Goal: Transaction & Acquisition: Download file/media

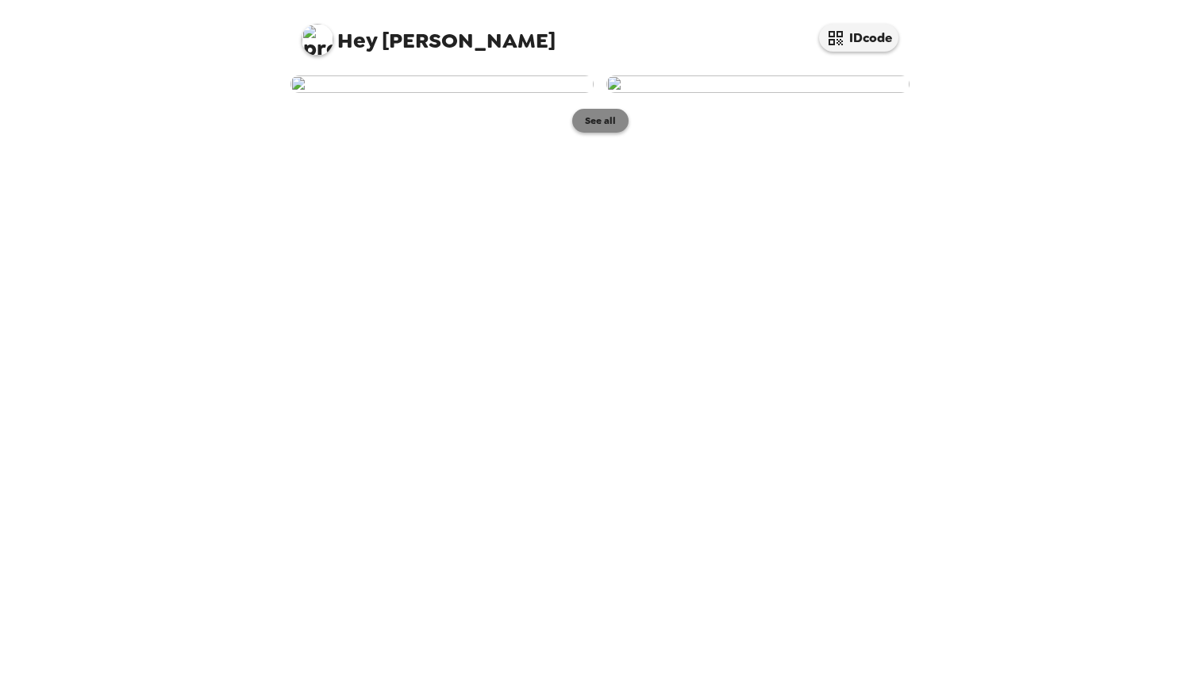
click at [602, 133] on button "See all" at bounding box center [600, 121] width 56 height 24
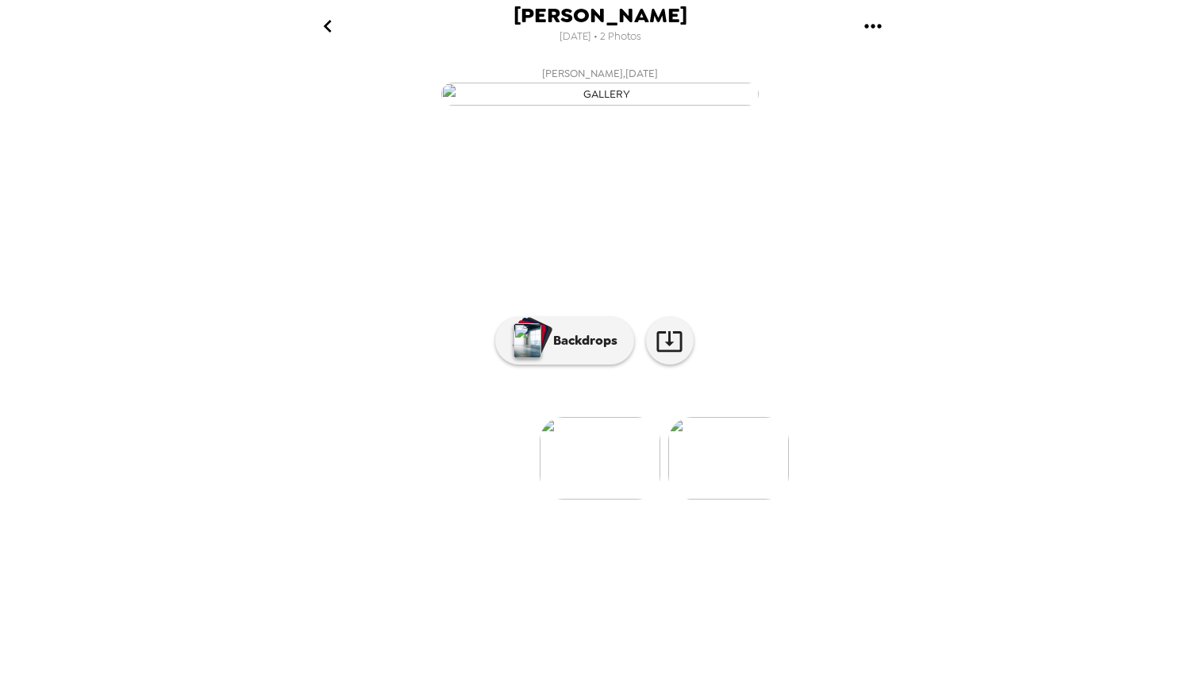
click at [593, 499] on img at bounding box center [600, 458] width 121 height 83
click at [598, 350] on p "Backdrops" at bounding box center [581, 340] width 72 height 19
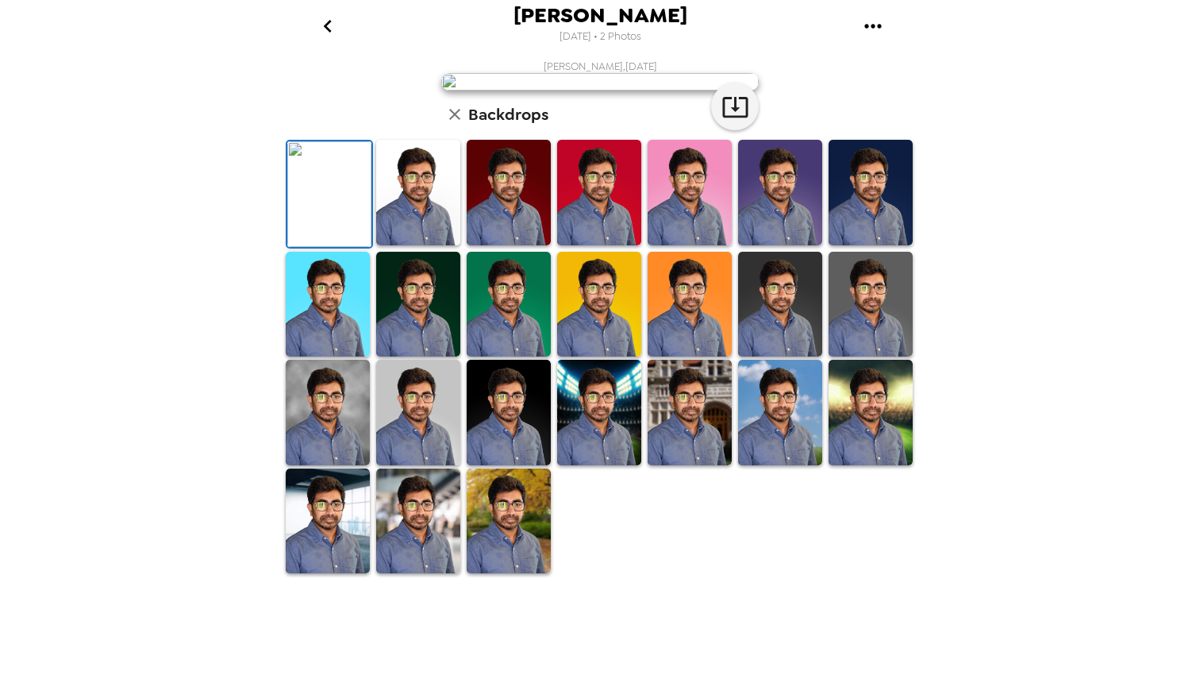
scroll to position [129, 0]
click at [669, 245] on img at bounding box center [690, 193] width 84 height 106
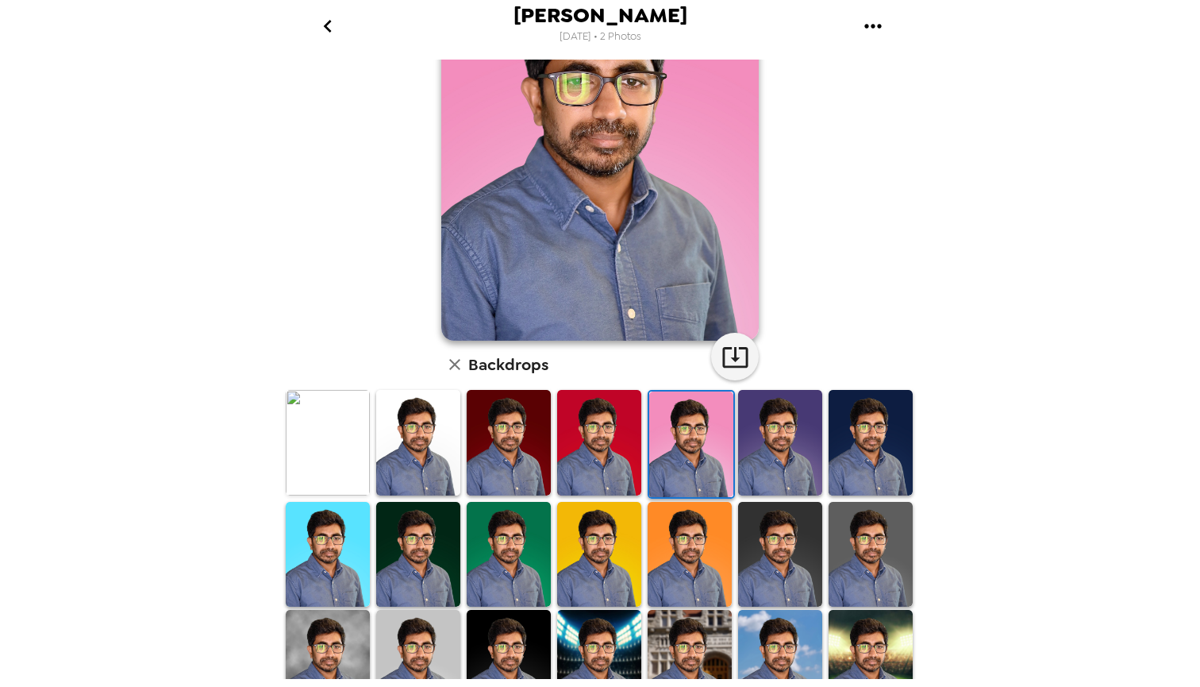
scroll to position [0, 0]
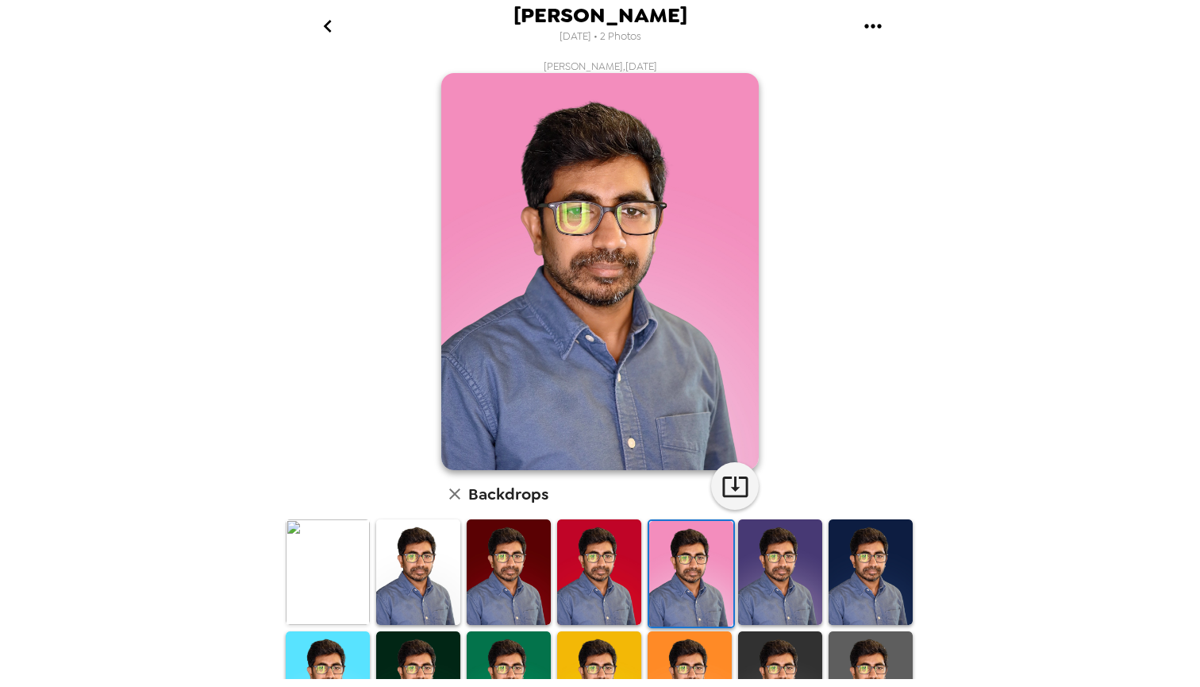
drag, startPoint x: 764, startPoint y: 567, endPoint x: 794, endPoint y: 566, distance: 30.2
click at [764, 567] on img at bounding box center [780, 572] width 84 height 106
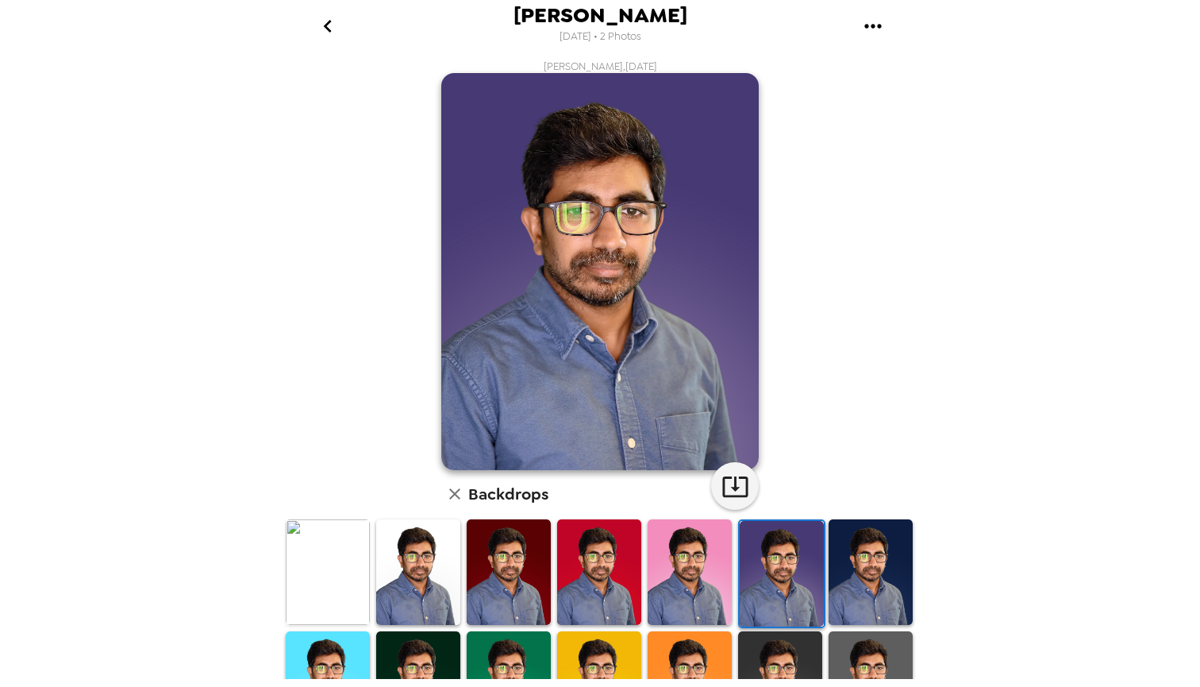
click at [844, 569] on img at bounding box center [871, 572] width 84 height 106
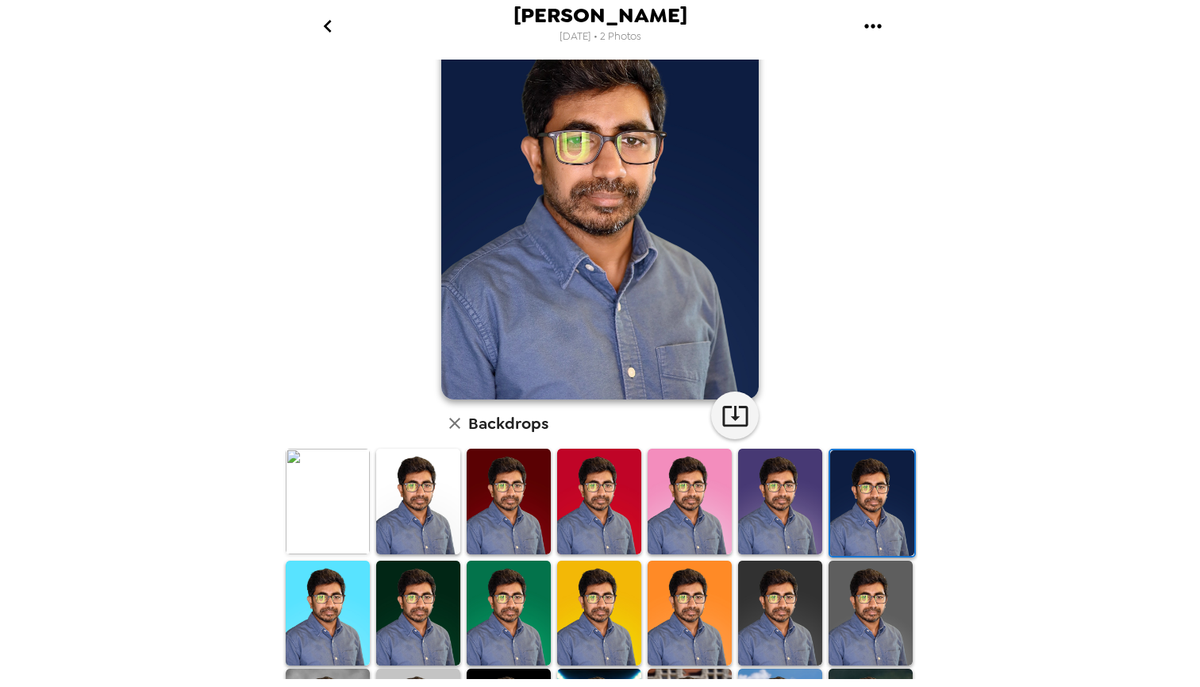
scroll to position [267, 0]
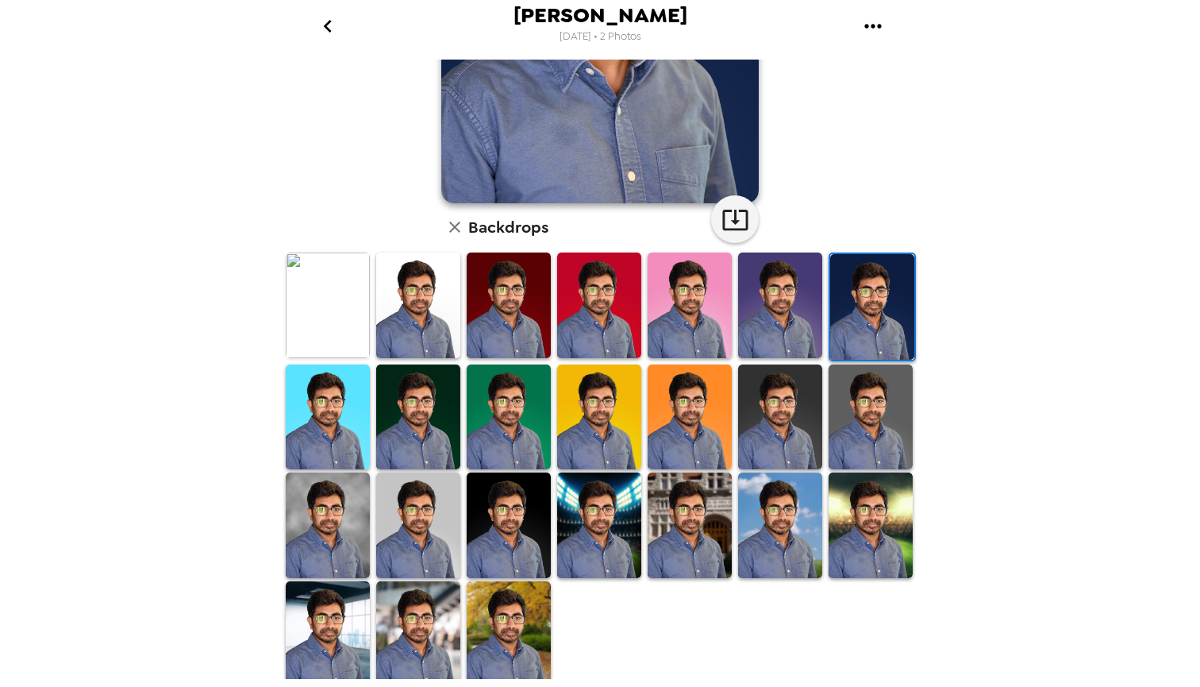
click at [718, 512] on img at bounding box center [690, 525] width 84 height 106
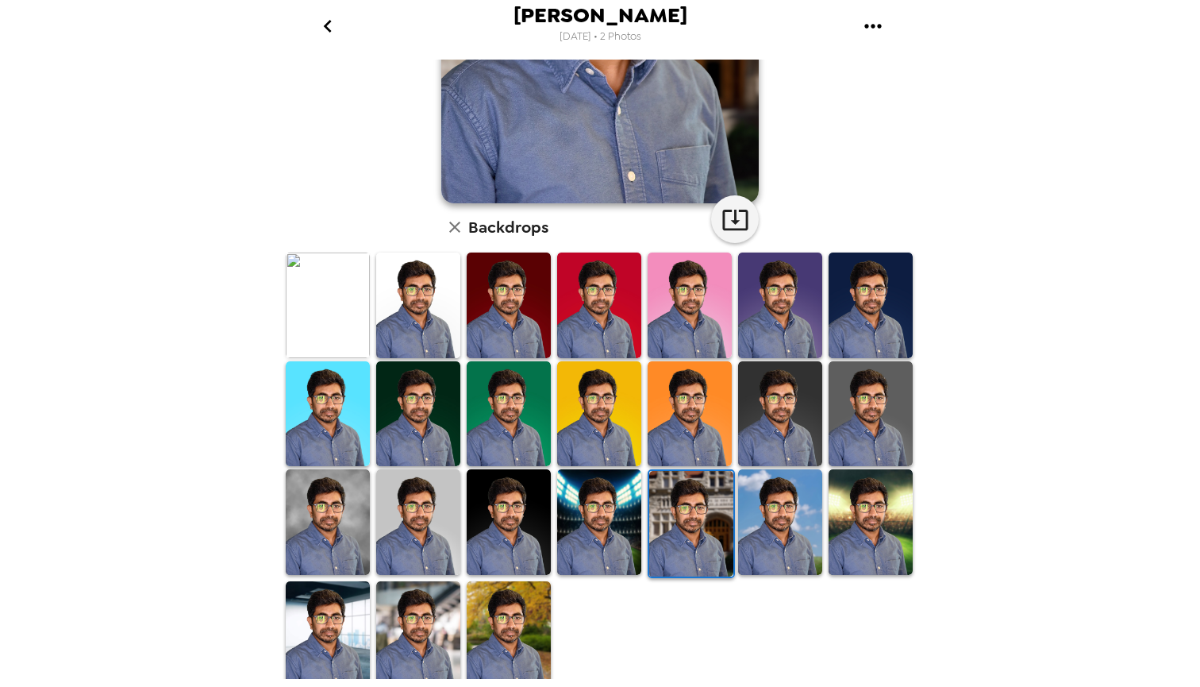
click at [505, 648] on img at bounding box center [509, 634] width 84 height 106
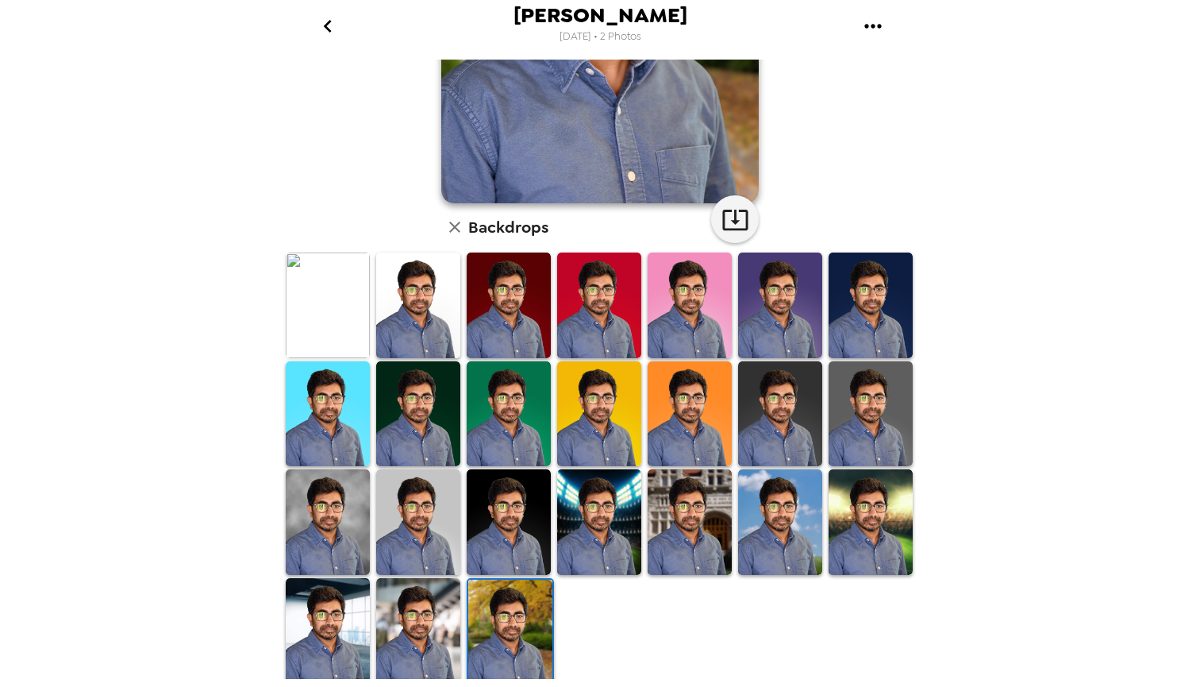
scroll to position [263, 0]
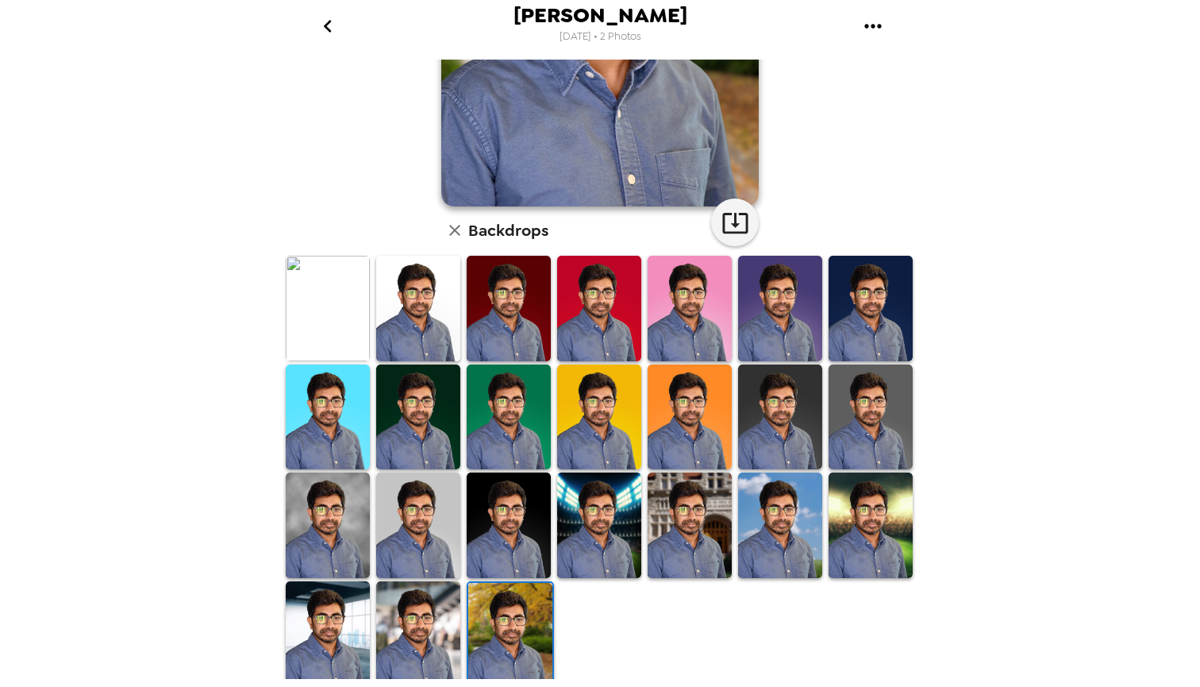
drag, startPoint x: 437, startPoint y: 640, endPoint x: 345, endPoint y: 639, distance: 92.1
click at [437, 640] on img at bounding box center [418, 634] width 84 height 106
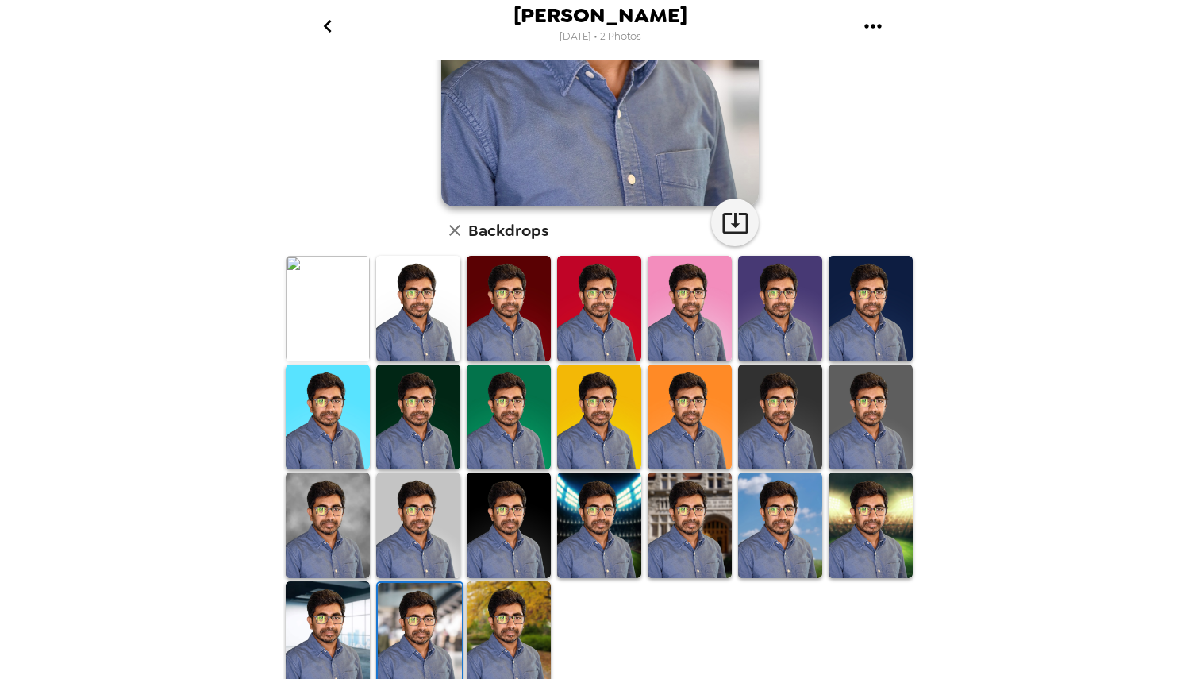
click at [342, 639] on img at bounding box center [328, 634] width 84 height 106
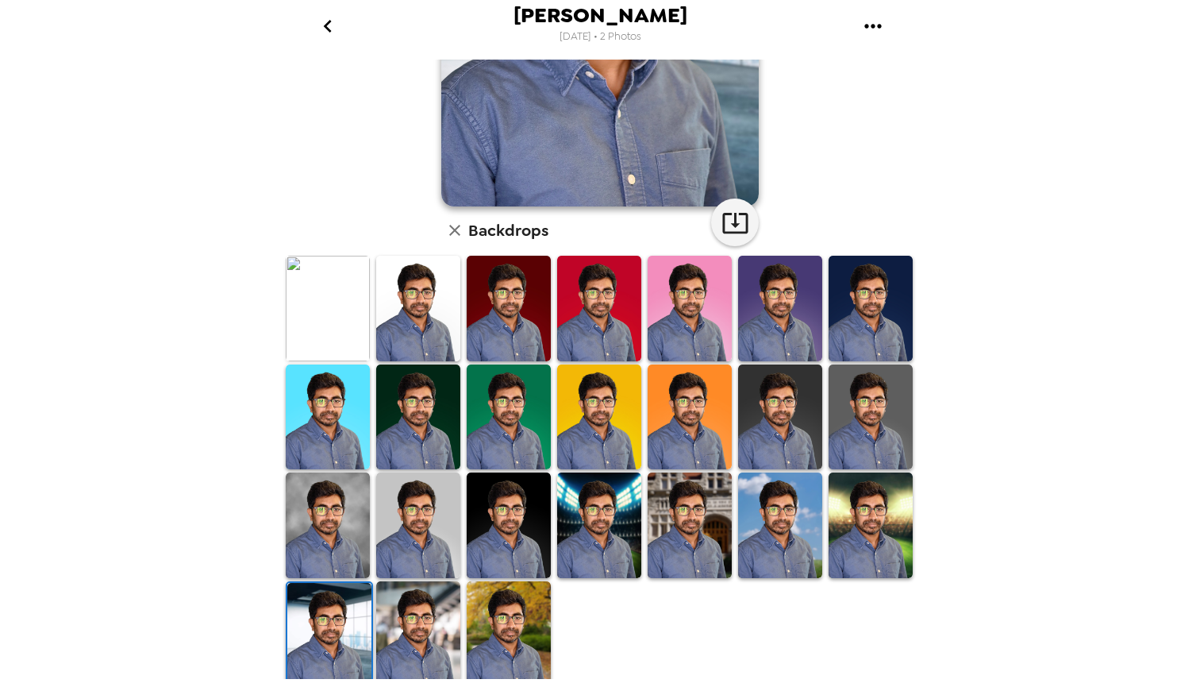
click at [361, 527] on img at bounding box center [328, 525] width 84 height 106
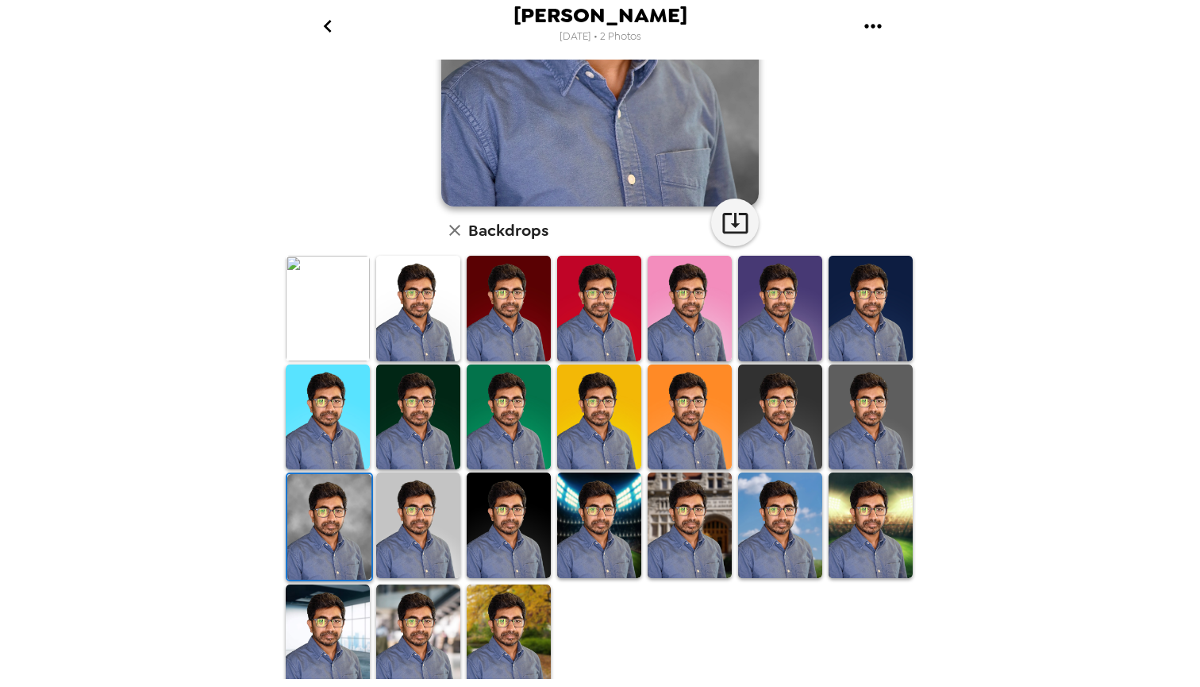
scroll to position [0, 0]
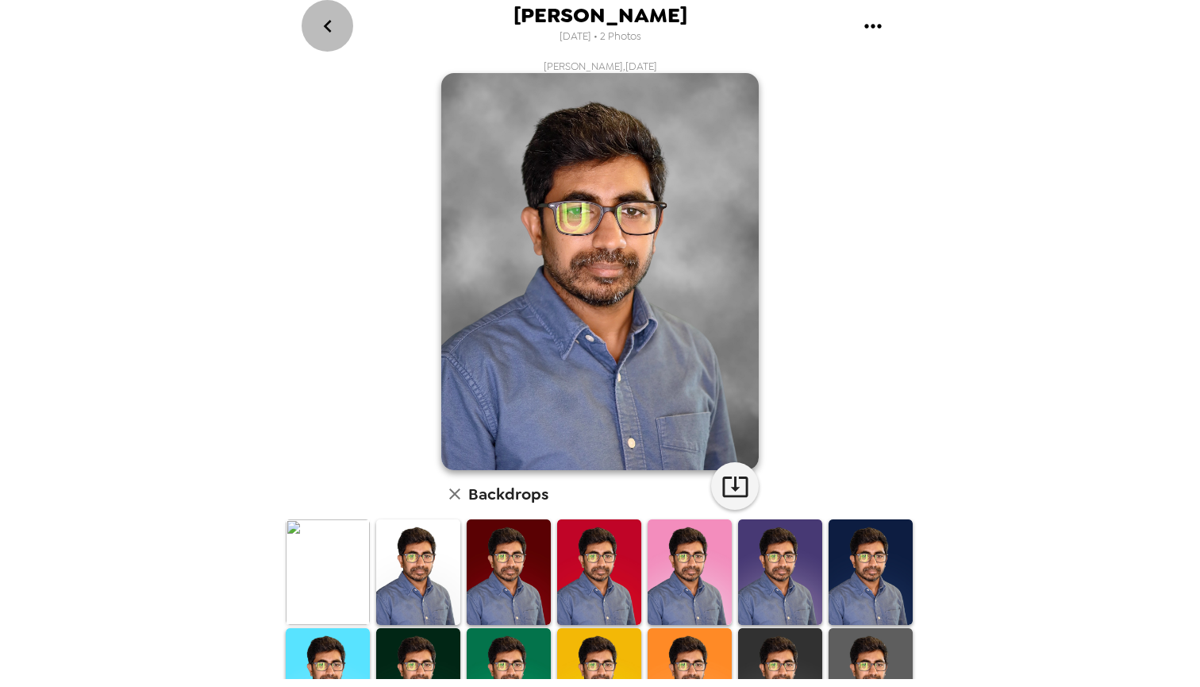
click at [335, 30] on icon "go back" at bounding box center [327, 25] width 25 height 25
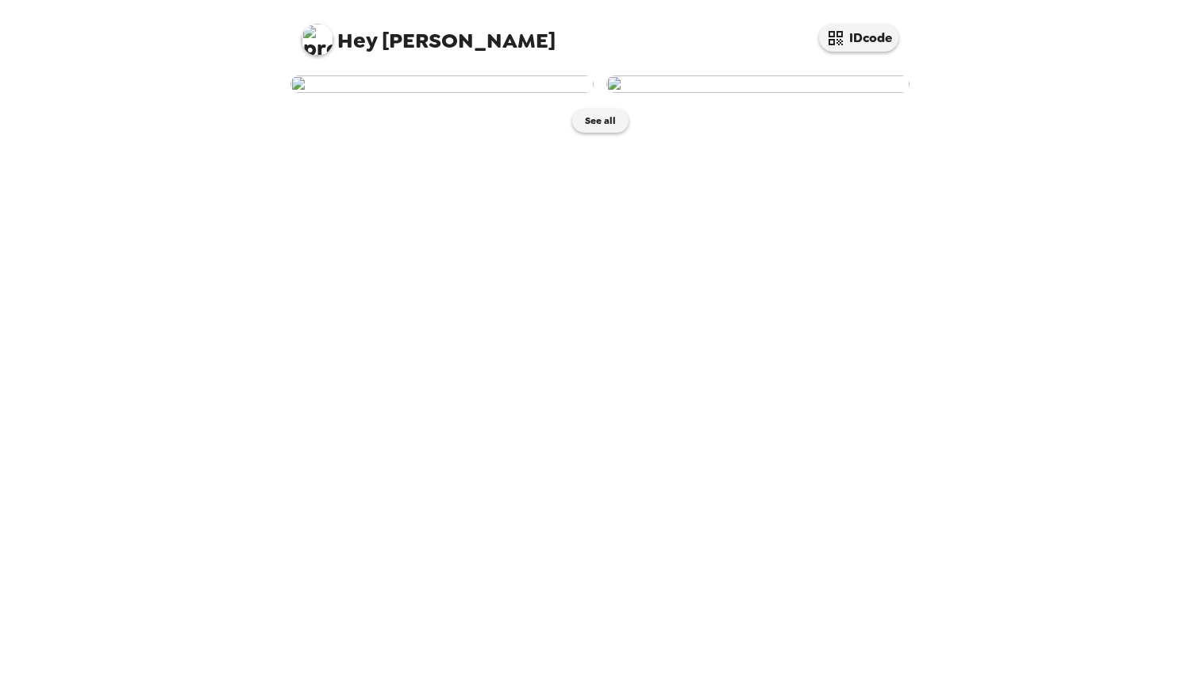
click at [766, 93] on img at bounding box center [757, 83] width 303 height 17
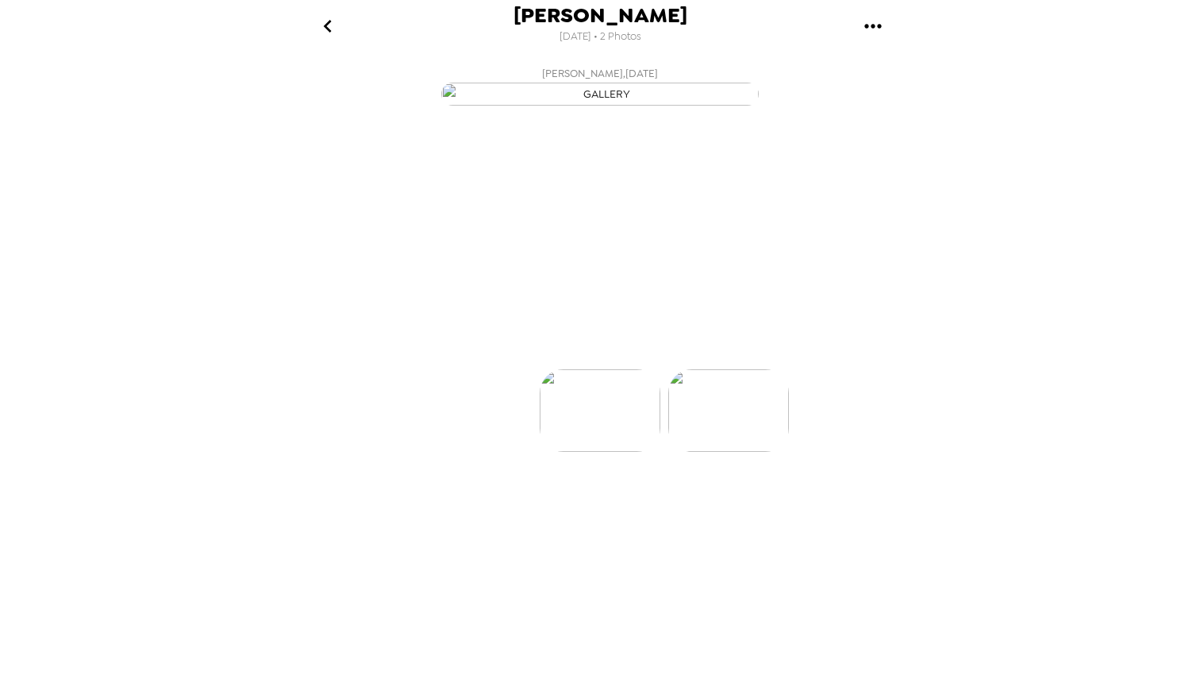
scroll to position [0, 127]
click at [583, 350] on p "Backdrops" at bounding box center [581, 340] width 72 height 19
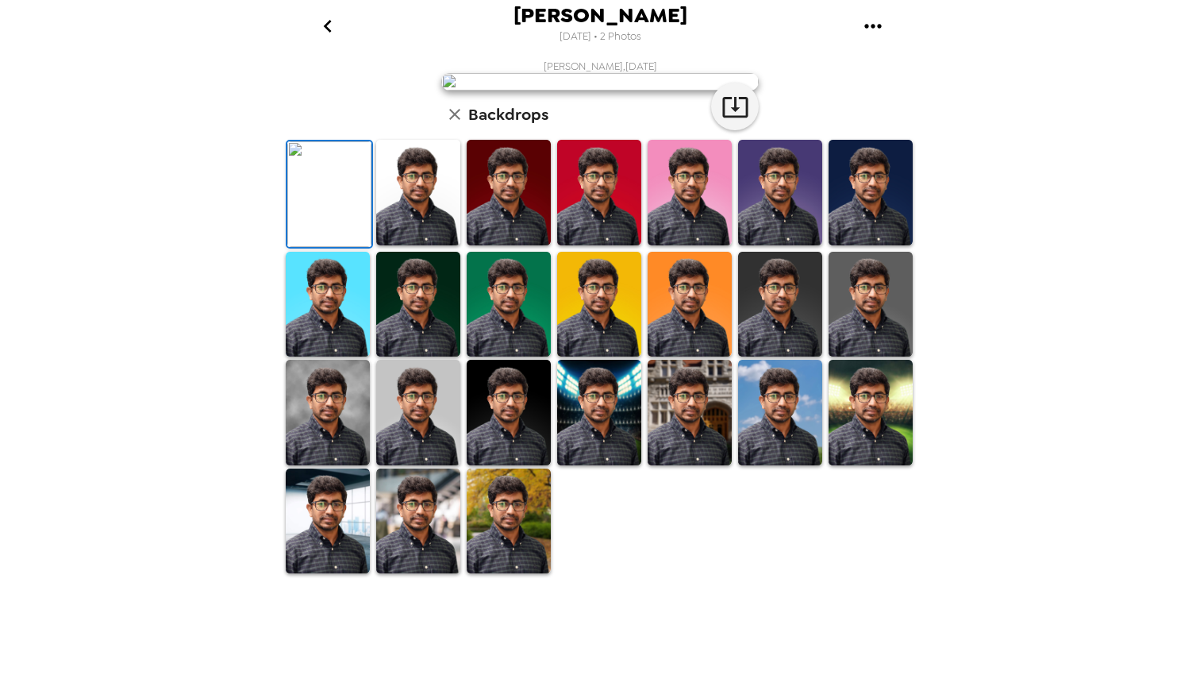
scroll to position [267, 0]
click at [310, 465] on img at bounding box center [328, 413] width 84 height 106
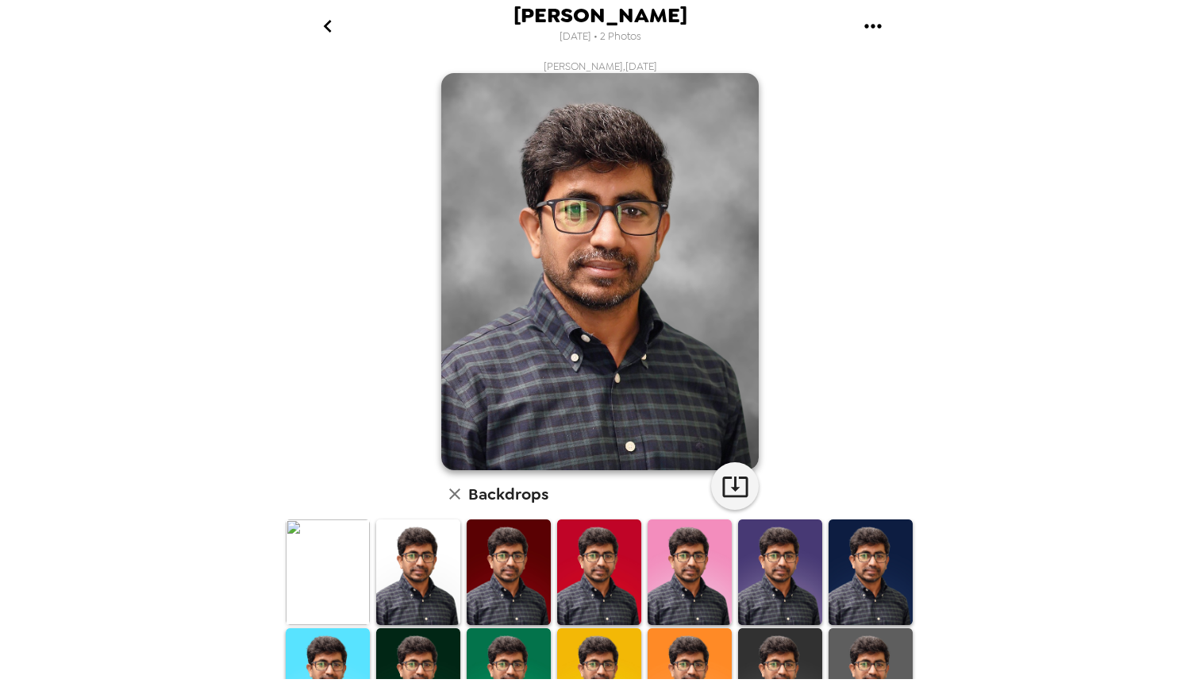
scroll to position [11, 0]
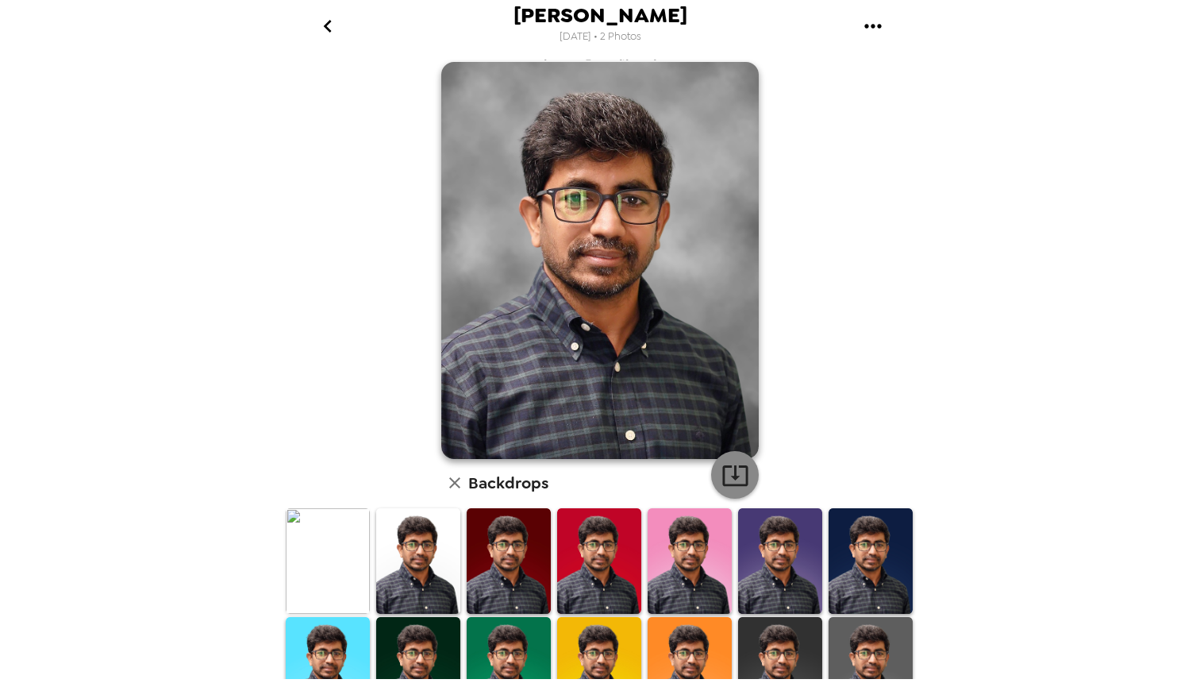
click at [725, 470] on icon "button" at bounding box center [735, 475] width 28 height 28
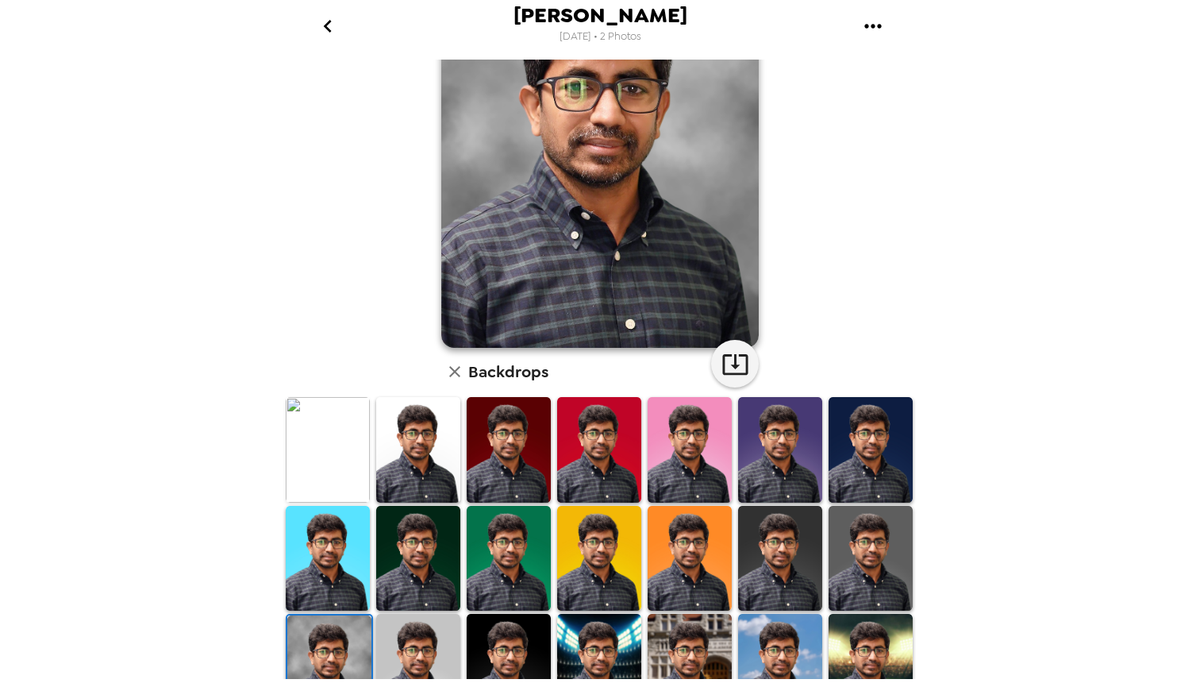
click at [852, 417] on img at bounding box center [871, 450] width 84 height 106
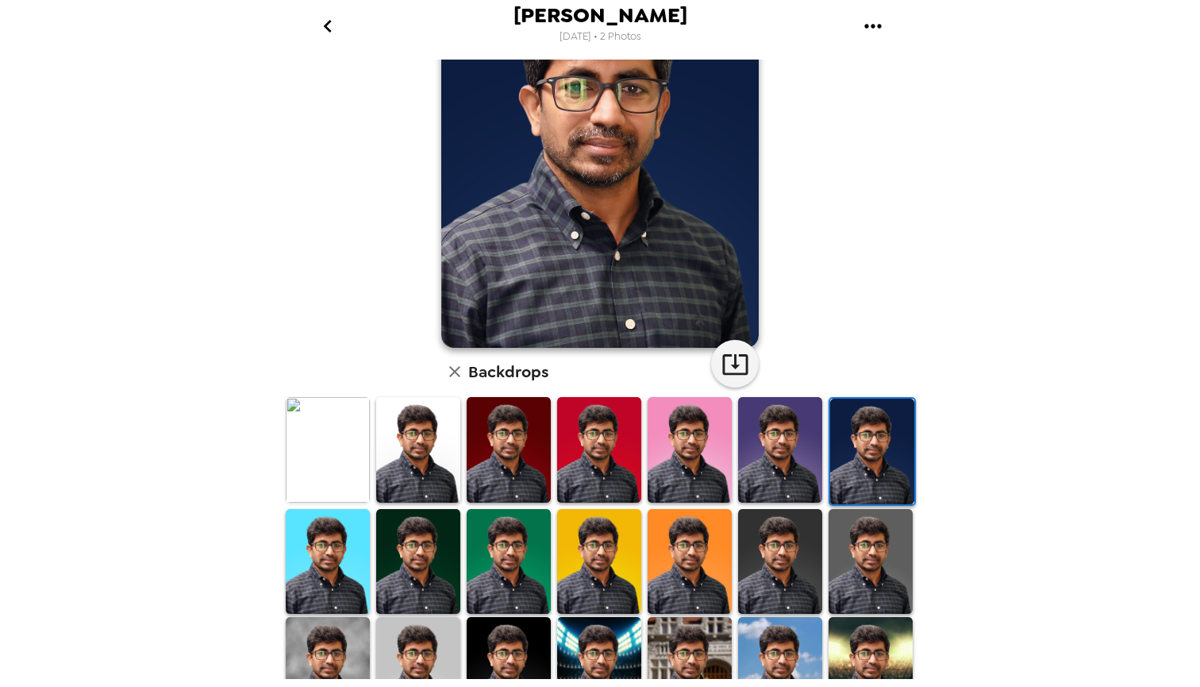
click at [871, 545] on img at bounding box center [871, 562] width 84 height 106
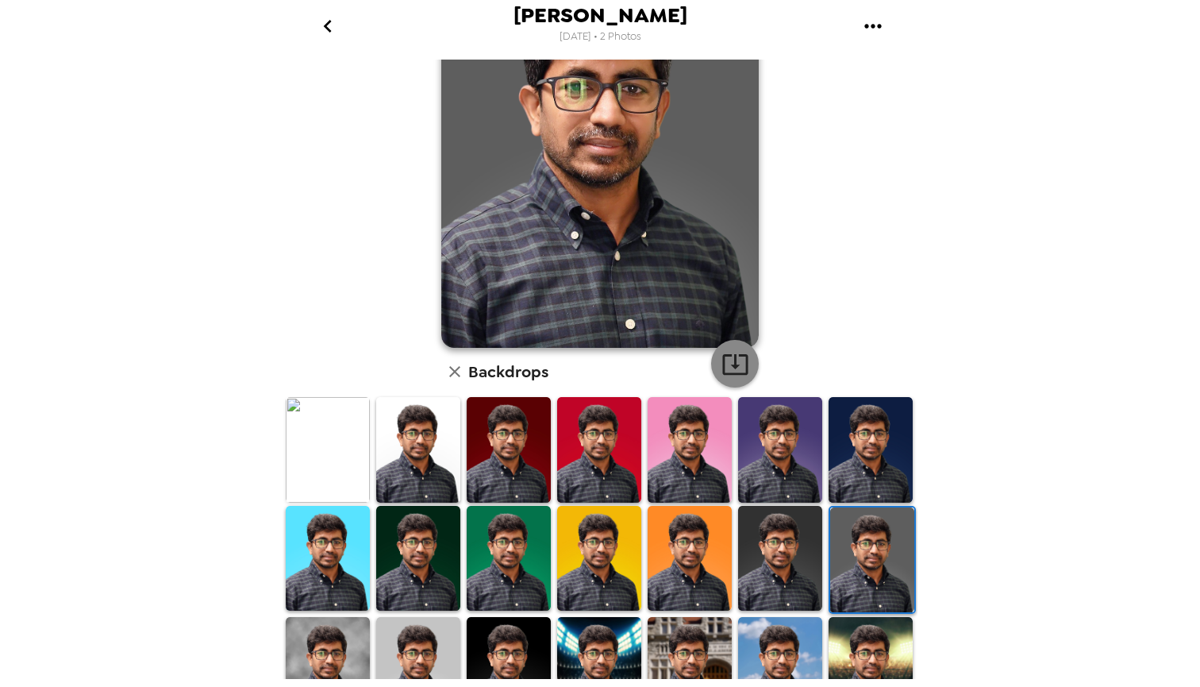
click at [730, 370] on icon "button" at bounding box center [735, 364] width 28 height 28
click at [781, 531] on img at bounding box center [780, 559] width 84 height 106
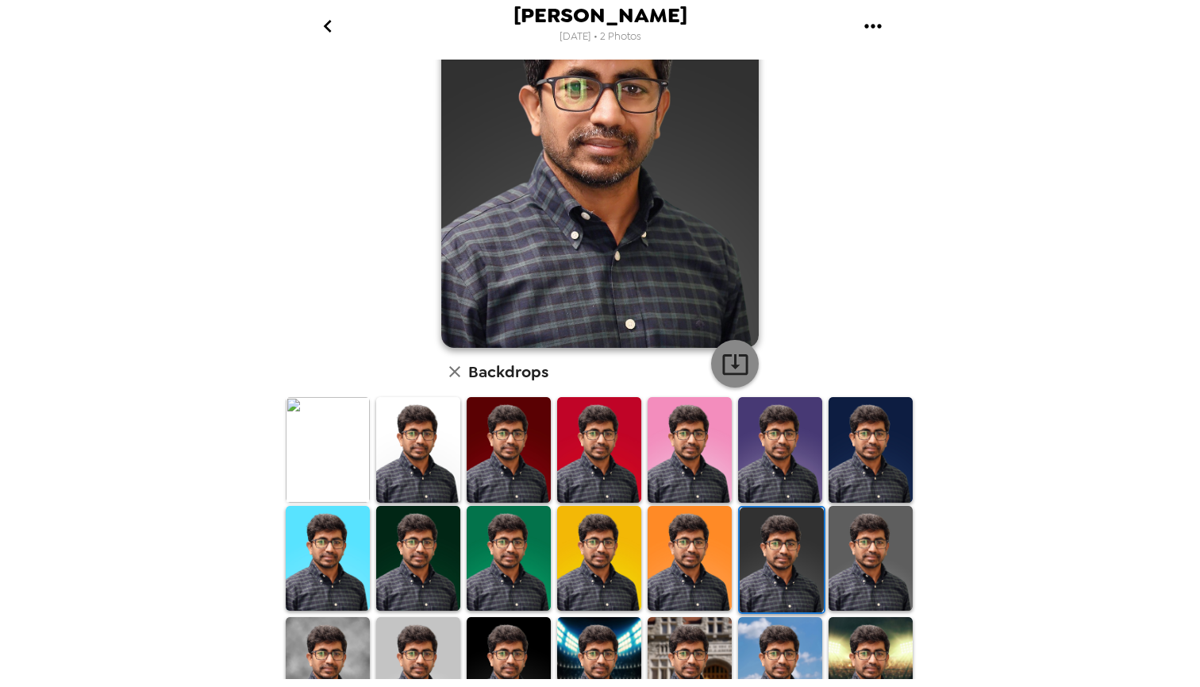
click at [728, 360] on icon "button" at bounding box center [735, 364] width 28 height 28
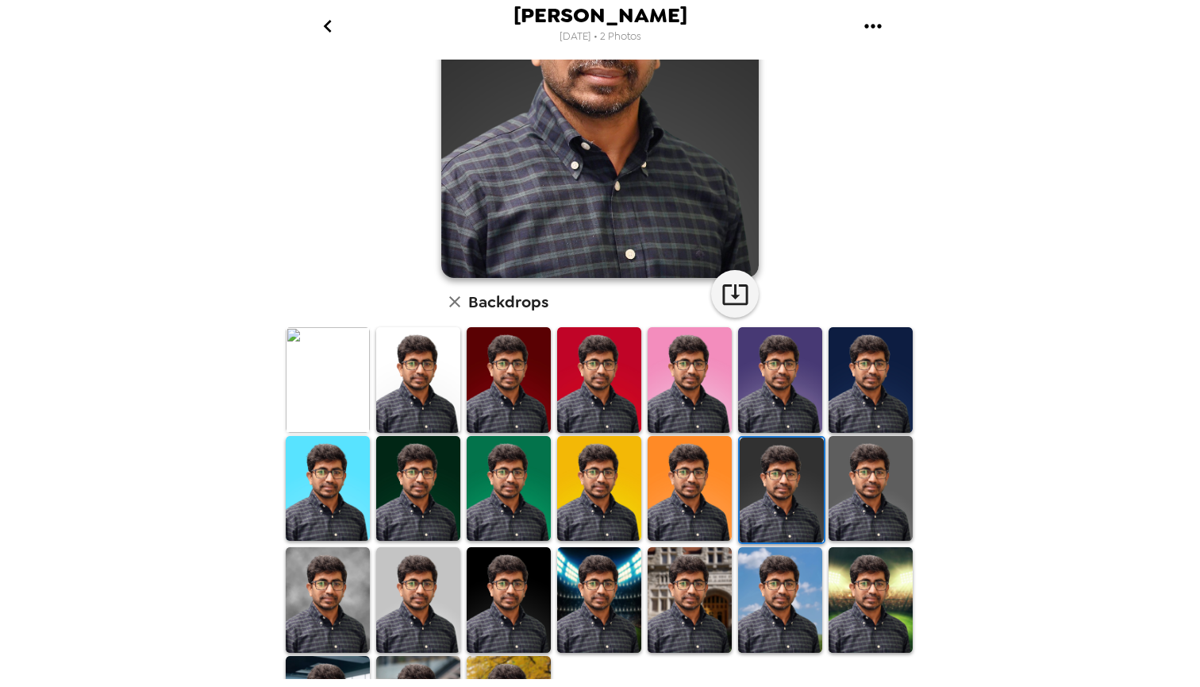
click at [711, 600] on img at bounding box center [690, 600] width 84 height 106
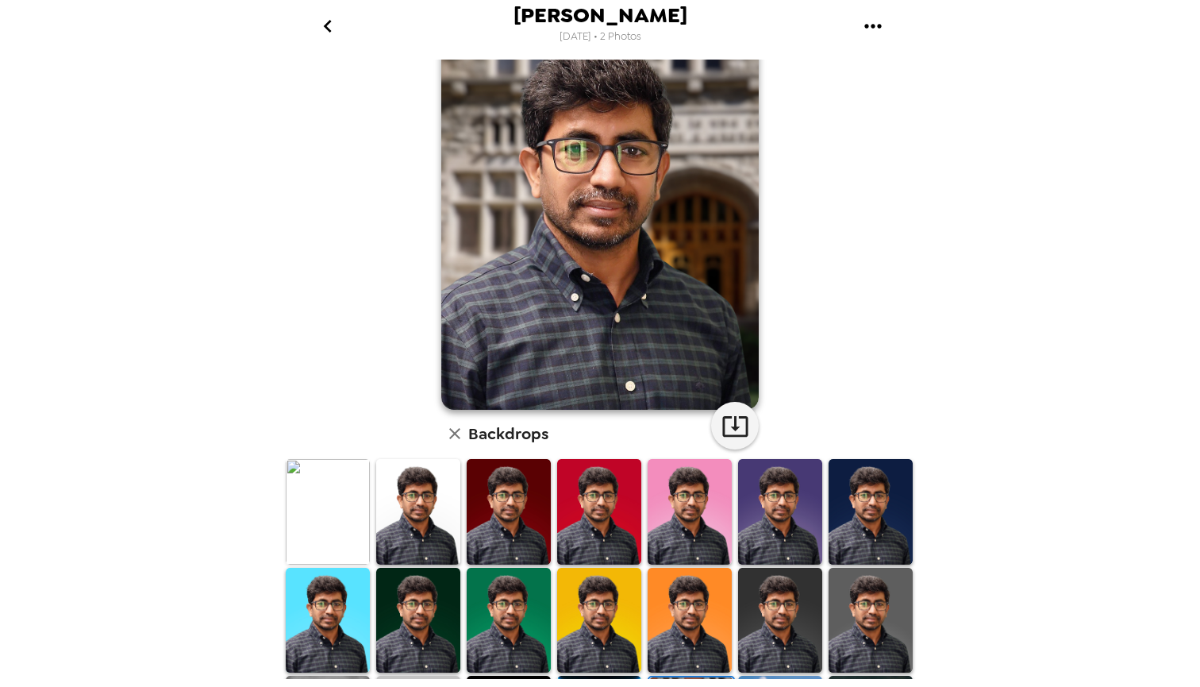
scroll to position [0, 0]
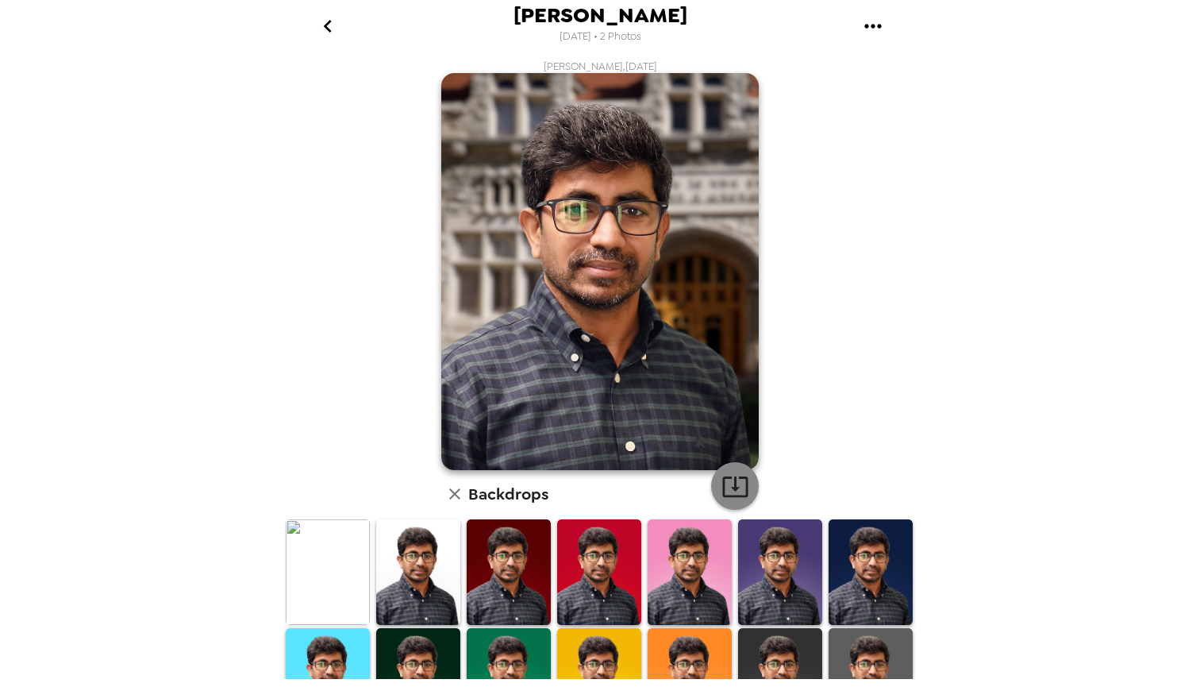
click at [740, 486] on icon "button" at bounding box center [735, 486] width 28 height 28
click at [879, 25] on icon "gallery menu" at bounding box center [872, 26] width 17 height 4
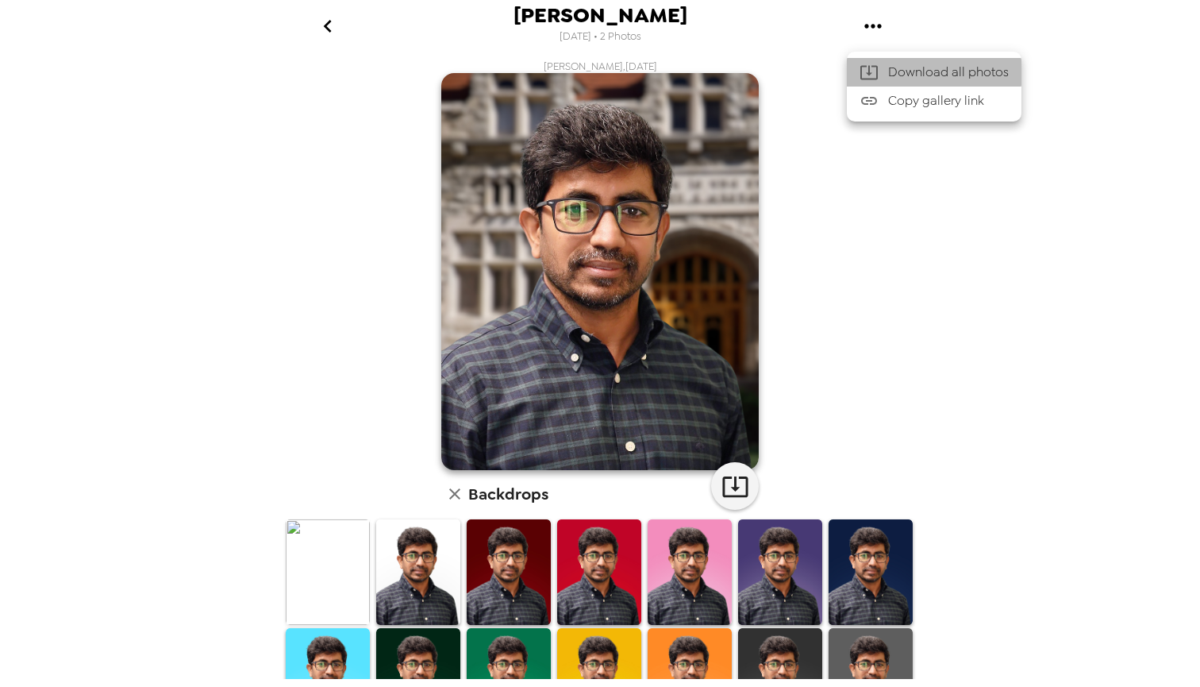
click at [921, 72] on span "Download all photos" at bounding box center [948, 72] width 121 height 19
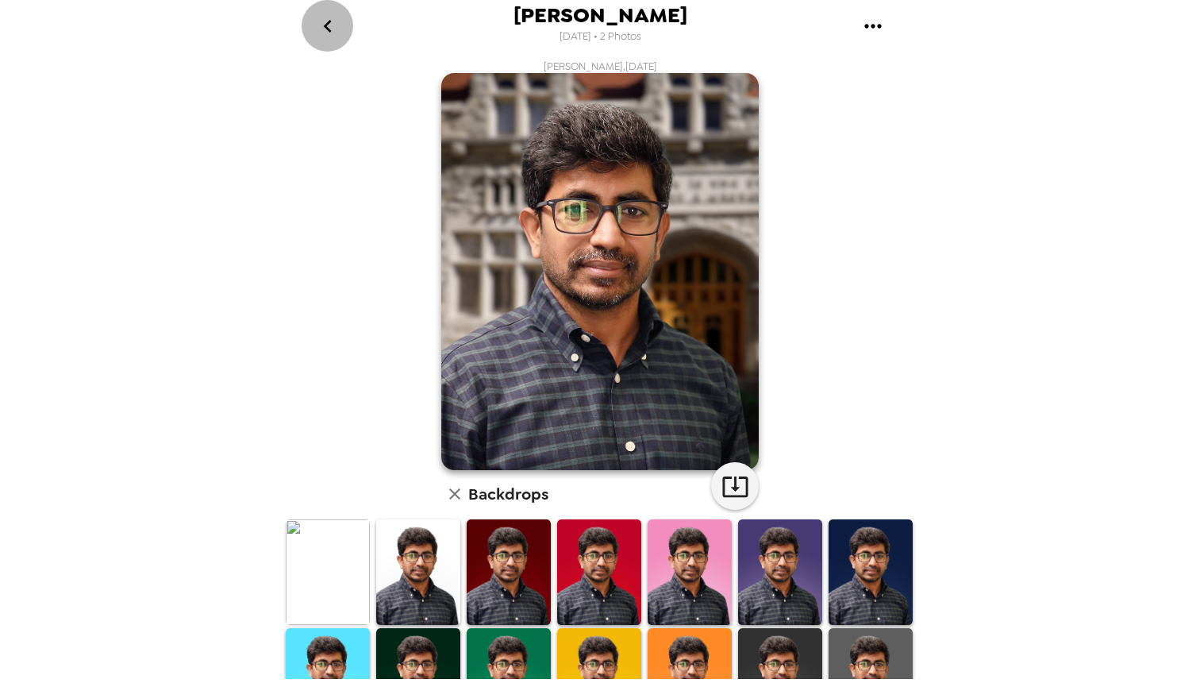
click at [329, 26] on icon "go back" at bounding box center [327, 25] width 25 height 25
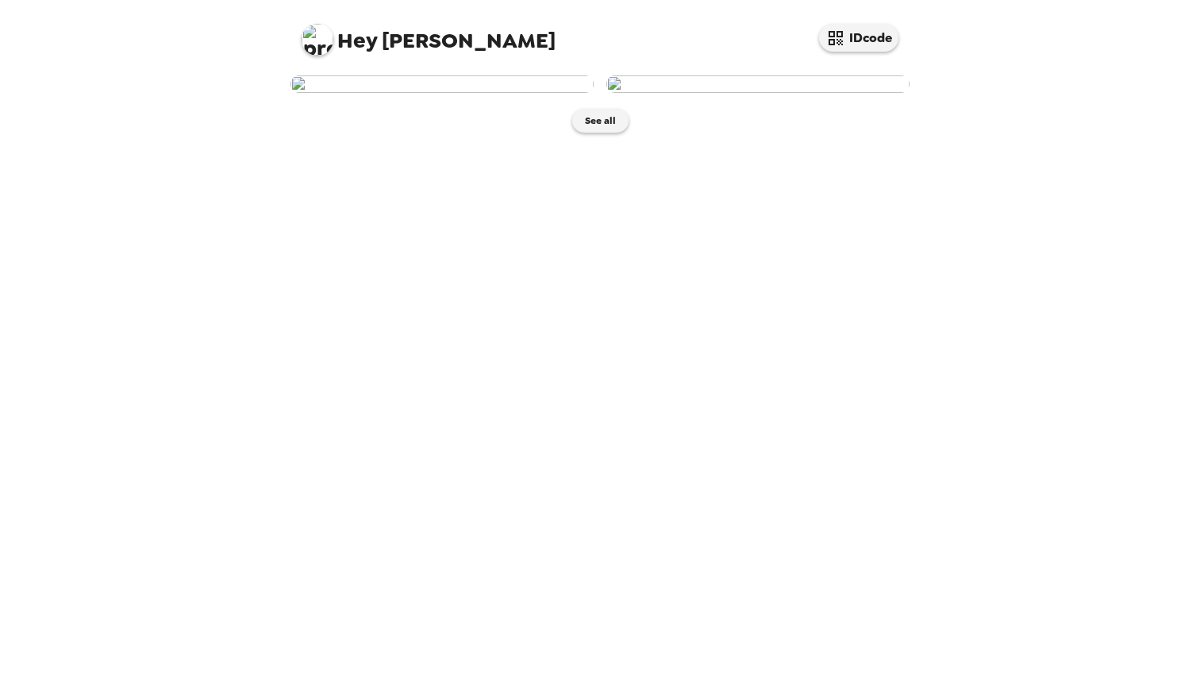
click at [391, 93] on img at bounding box center [441, 83] width 303 height 17
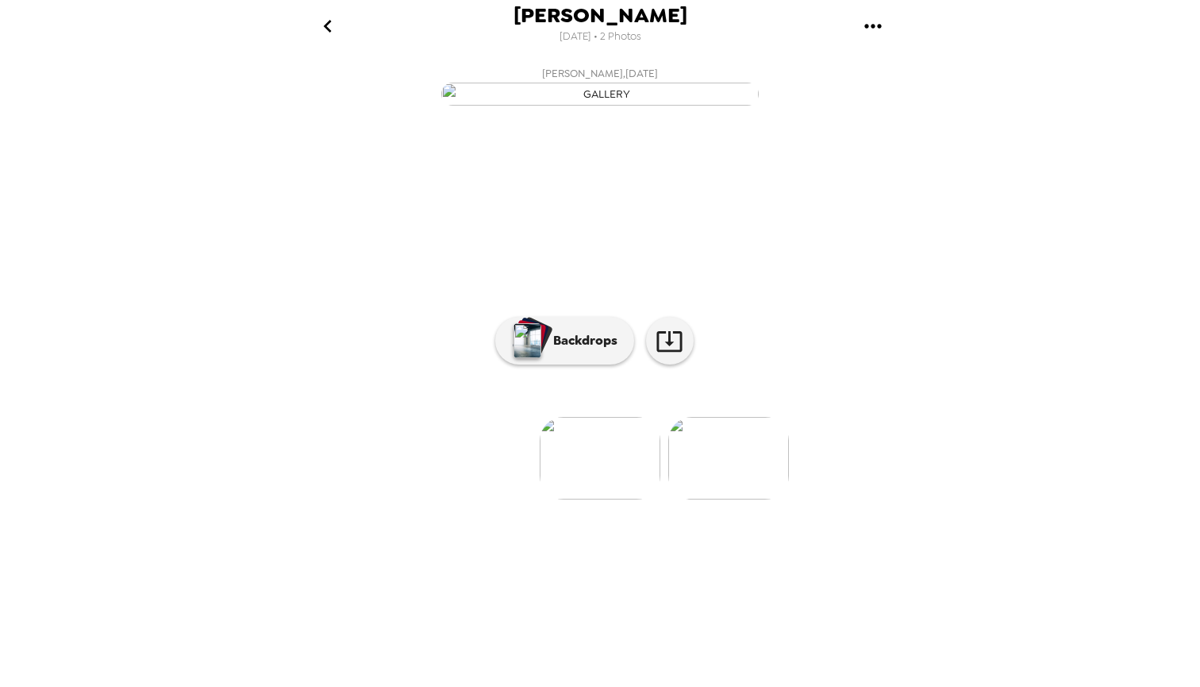
click at [601, 499] on img at bounding box center [600, 458] width 121 height 83
